Goal: Task Accomplishment & Management: Manage account settings

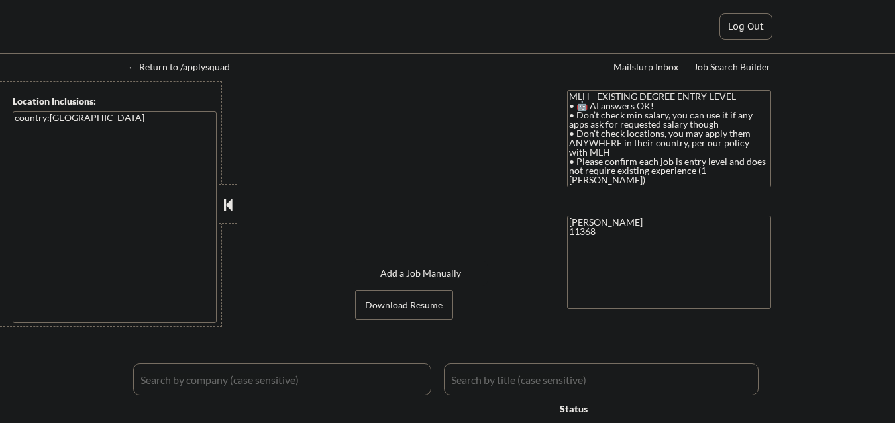
select select ""applied""
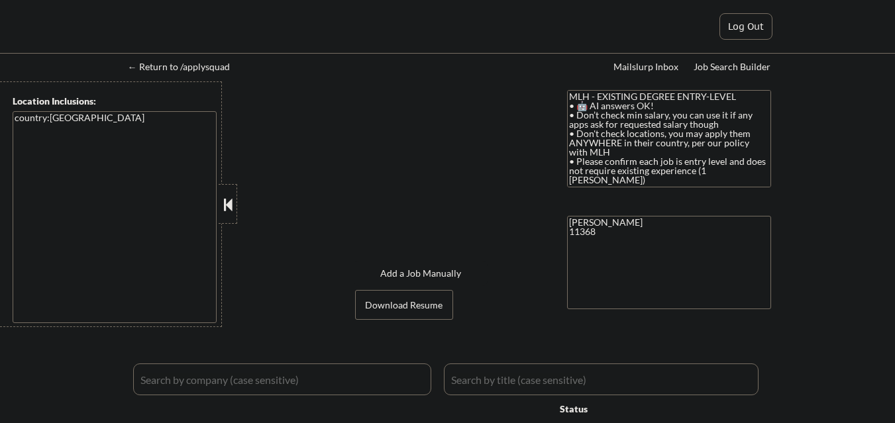
select select ""excluded__other_""
select select ""pending""
select select ""excluded__expired_""
select select ""excluded__bad_match_""
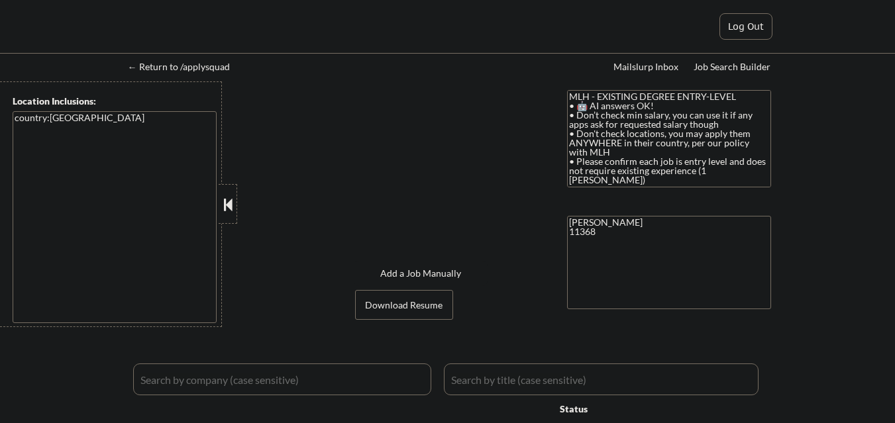
select select ""pending""
select select ""excluded__bad_match_""
select select ""pending""
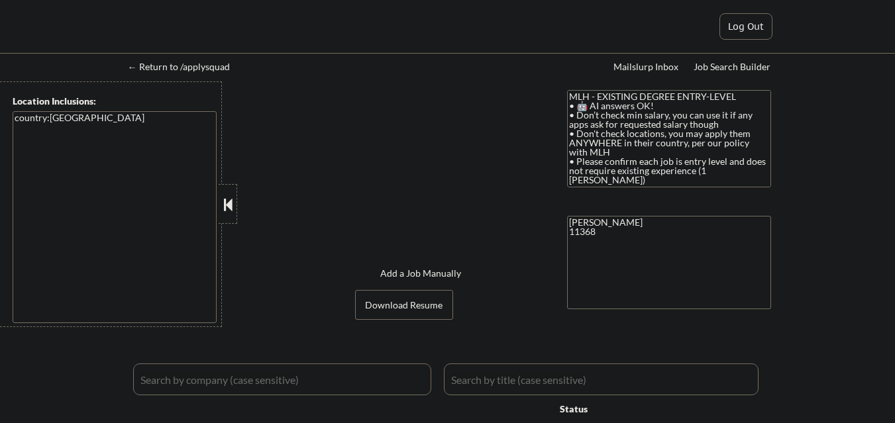
select select ""excluded__expired_""
select select ""pending""
select select ""excluded__bad_match_""
select select ""excluded__expired_""
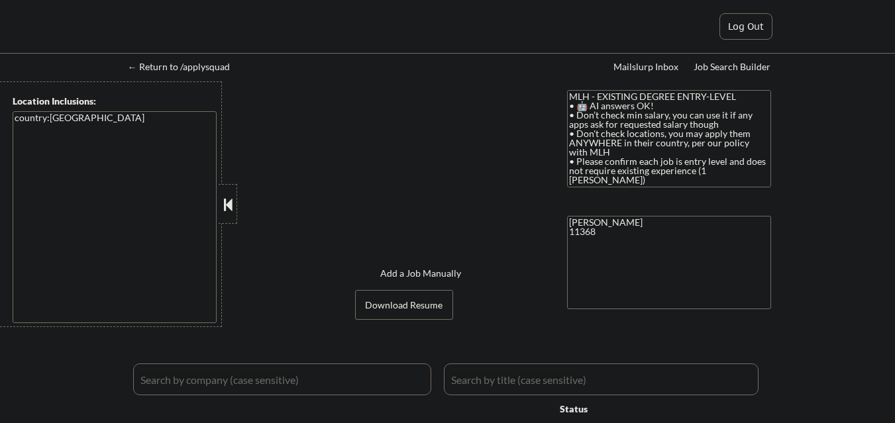
select select ""pending""
select select ""excluded__bad_match_""
select select ""pending""
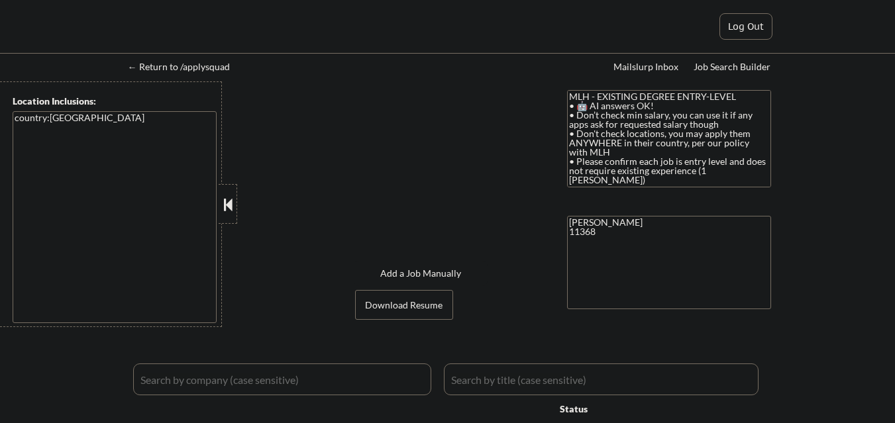
select select ""pending""
select select ""excluded__expired_""
select select ""pending""
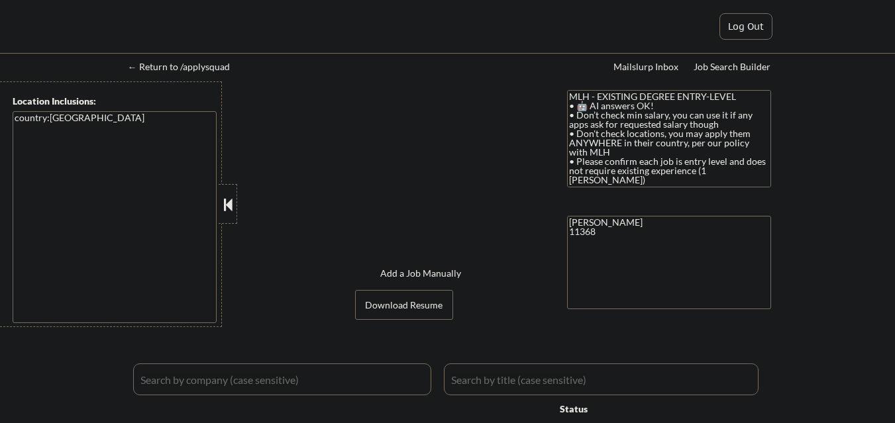
select select ""pending""
select select ""excluded__bad_match_""
select select ""pending""
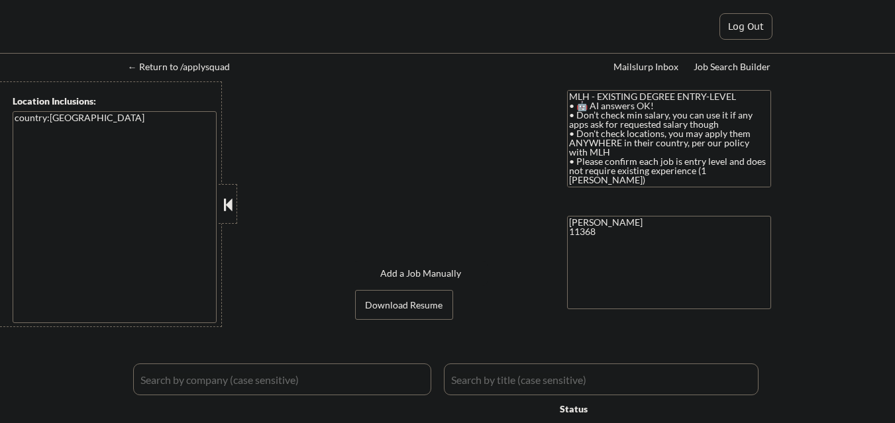
select select ""pending""
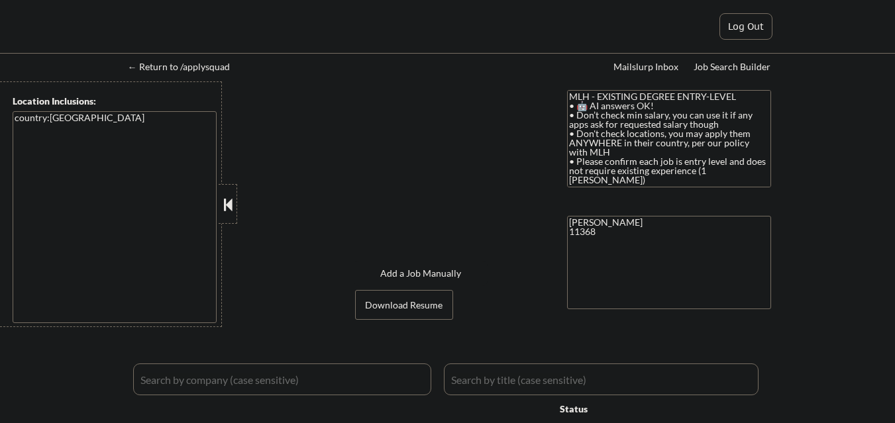
select select ""pending""
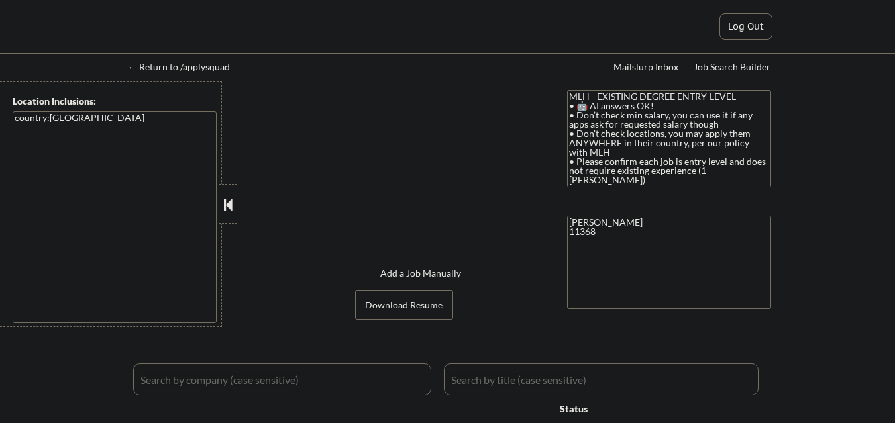
select select ""pending""
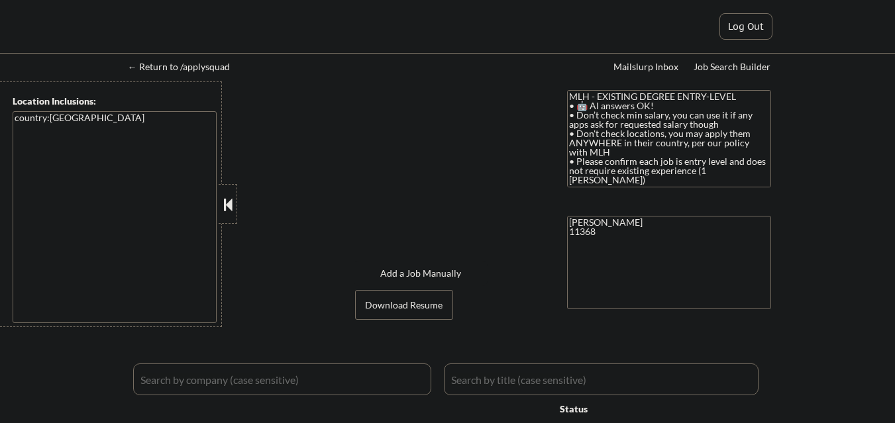
select select ""pending""
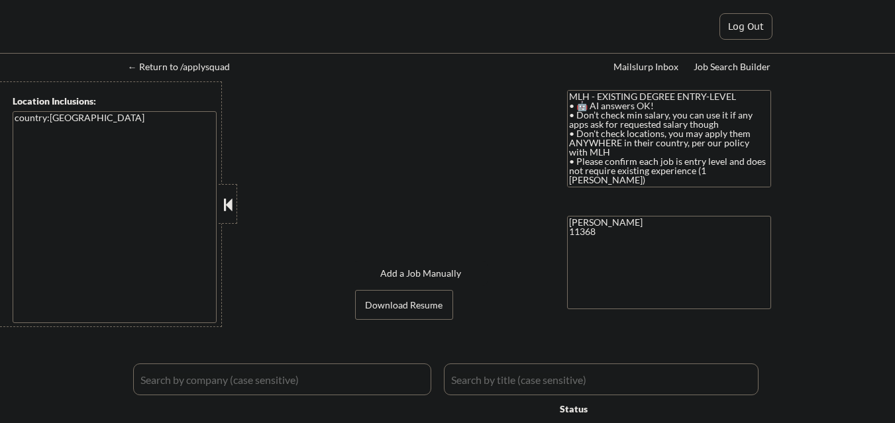
select select ""pending""
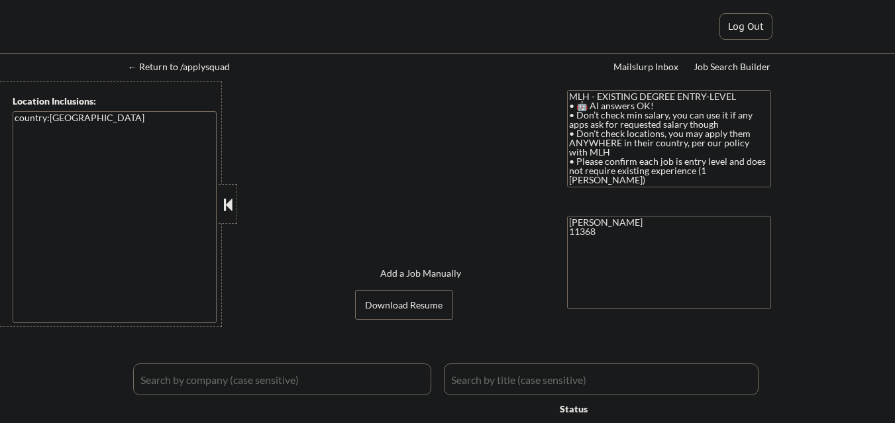
select select ""pending""
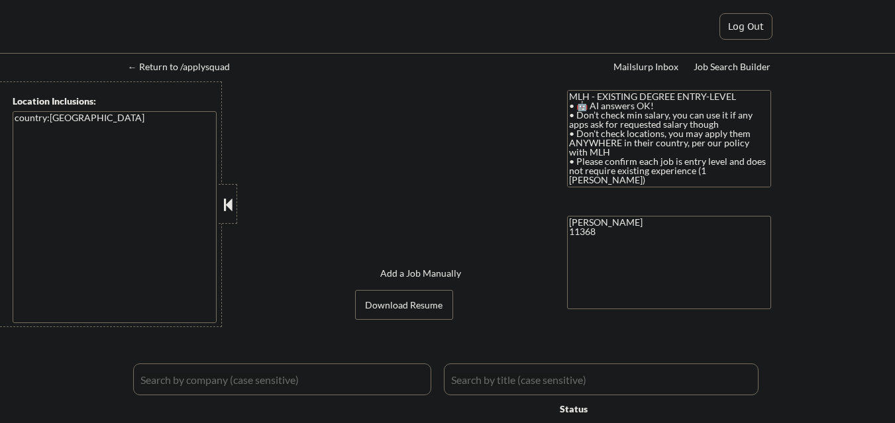
select select ""pending""
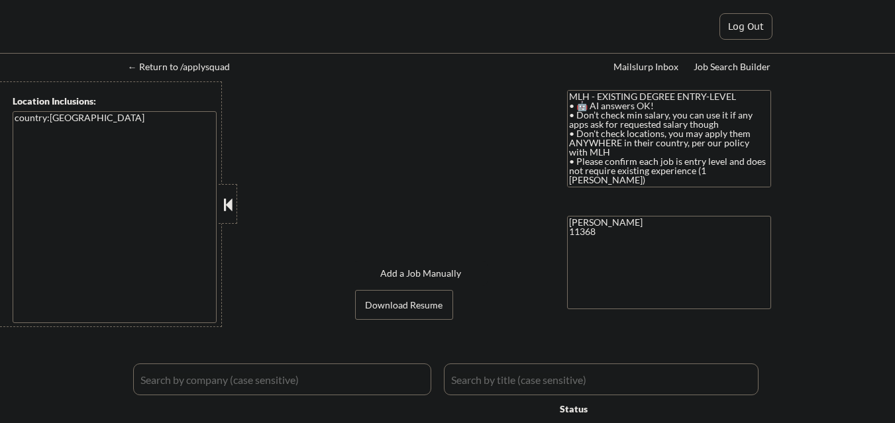
select select ""pending""
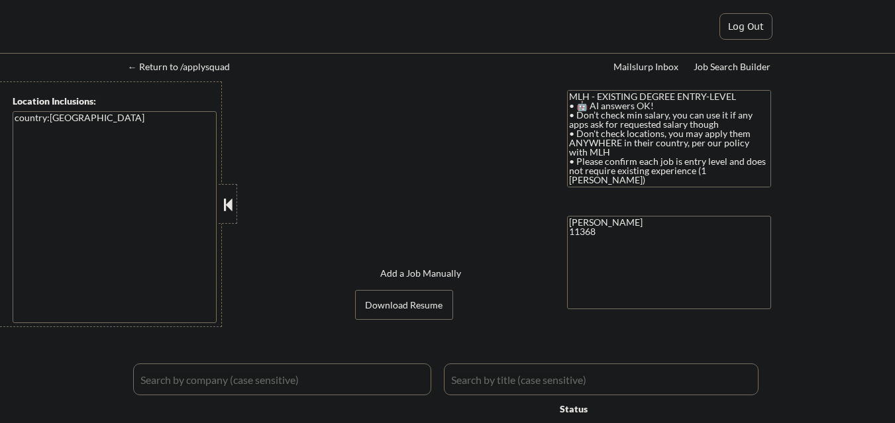
select select ""pending""
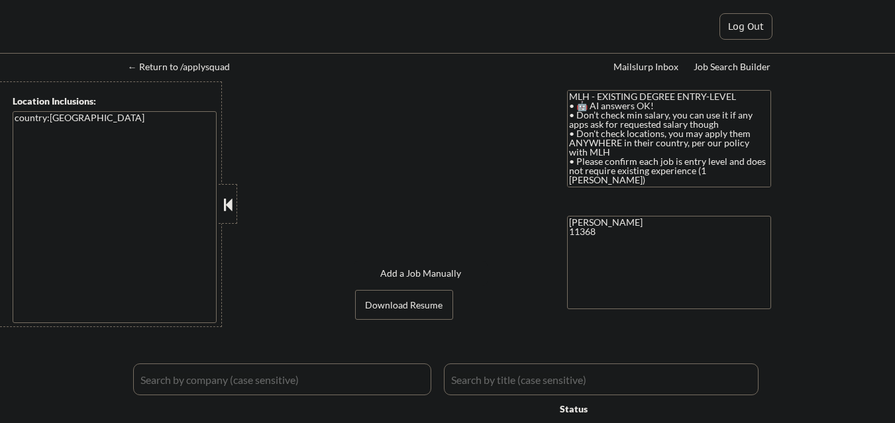
select select ""pending""
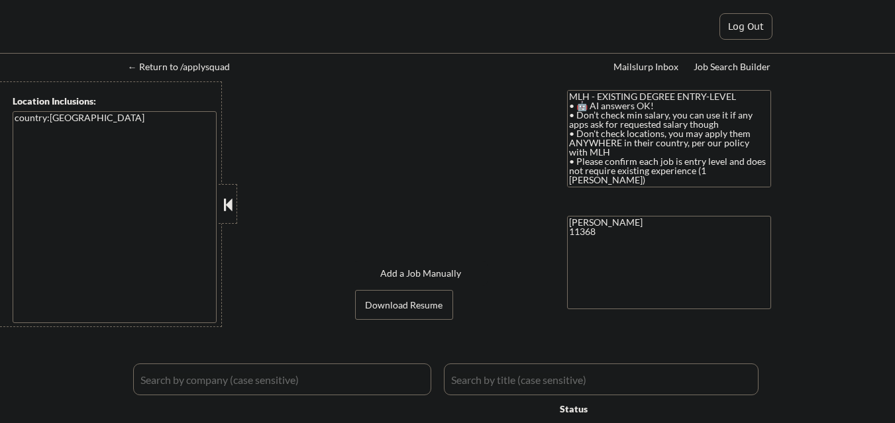
select select ""pending""
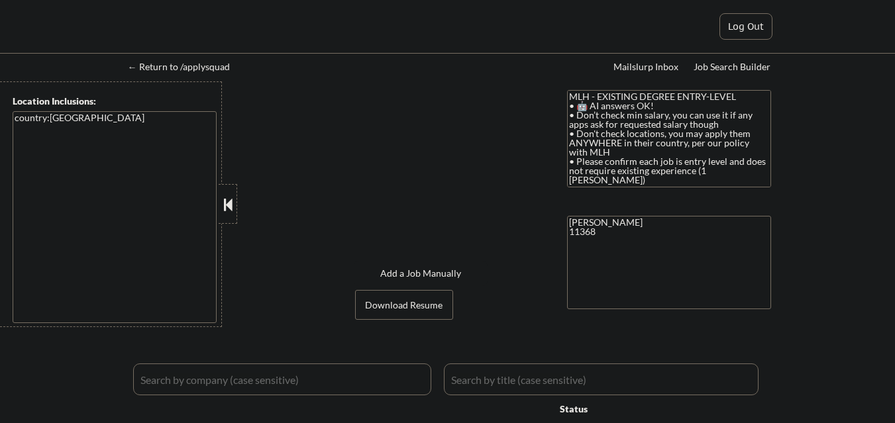
select select ""pending""
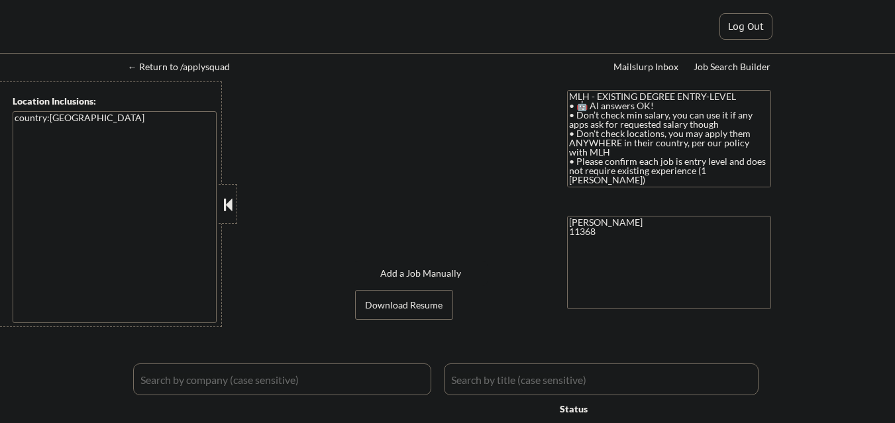
select select ""pending""
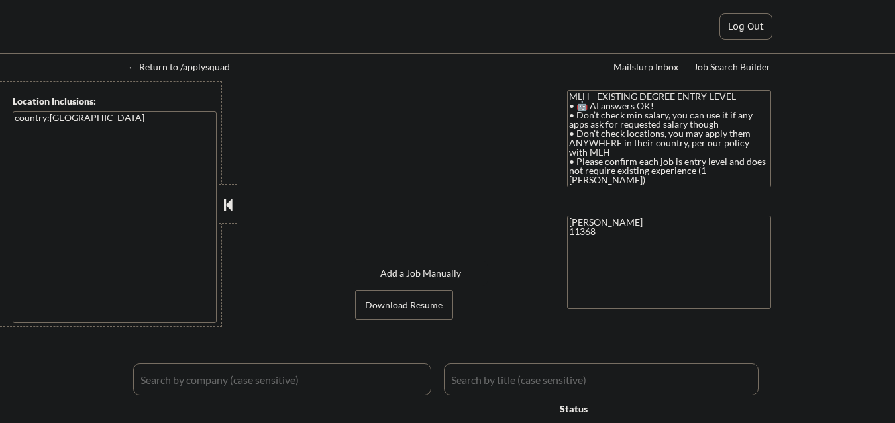
select select ""pending""
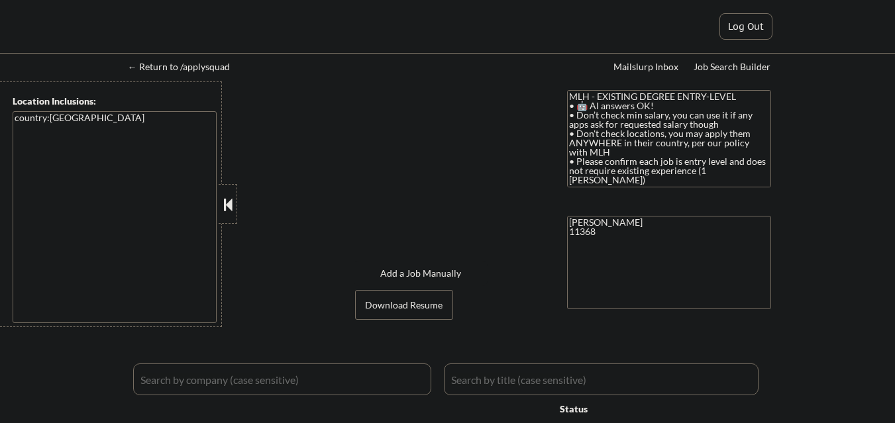
select select ""pending""
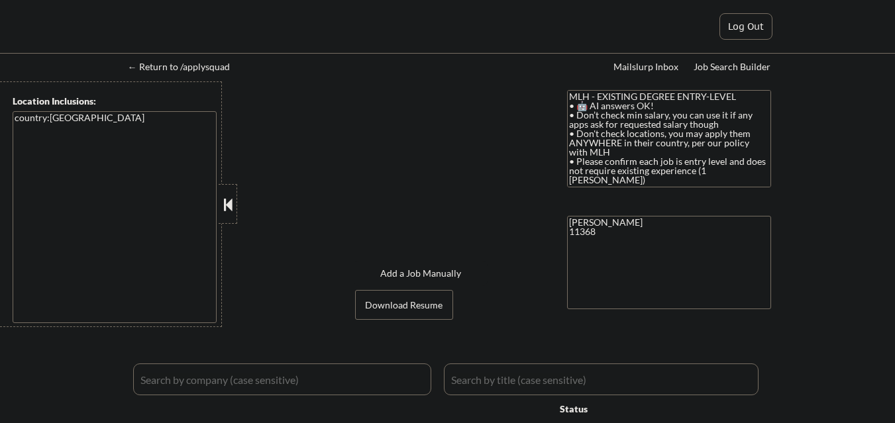
select select ""pending""
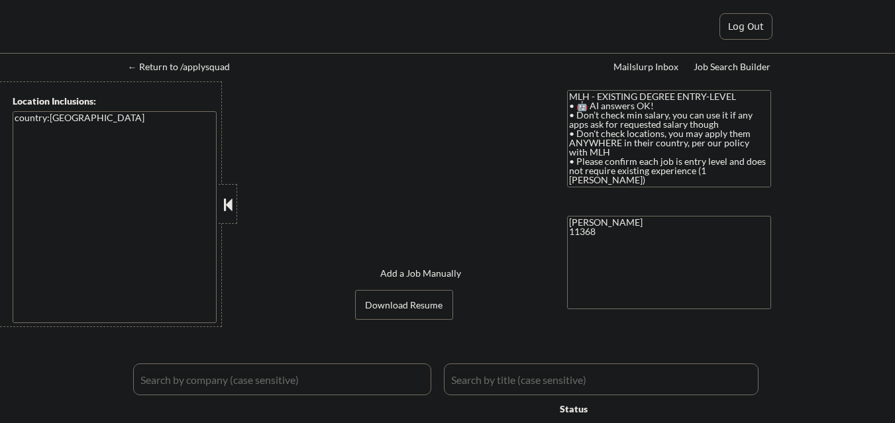
select select ""pending""
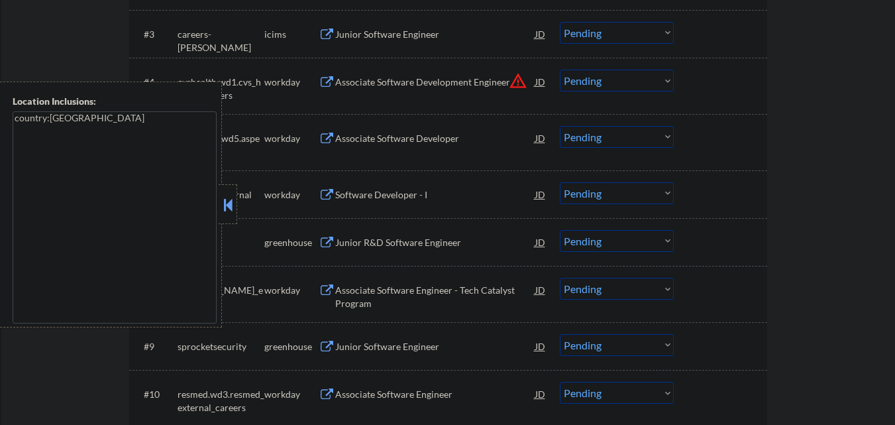
scroll to position [530, 0]
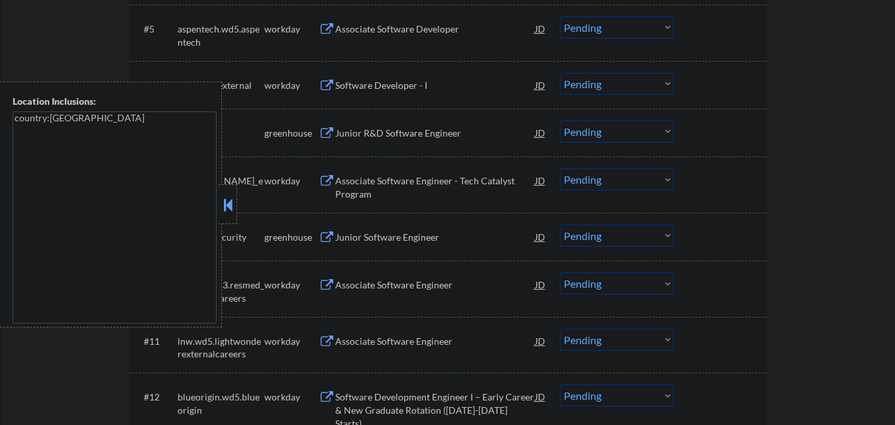
scroll to position [663, 0]
